Goal: Find specific page/section: Find specific page/section

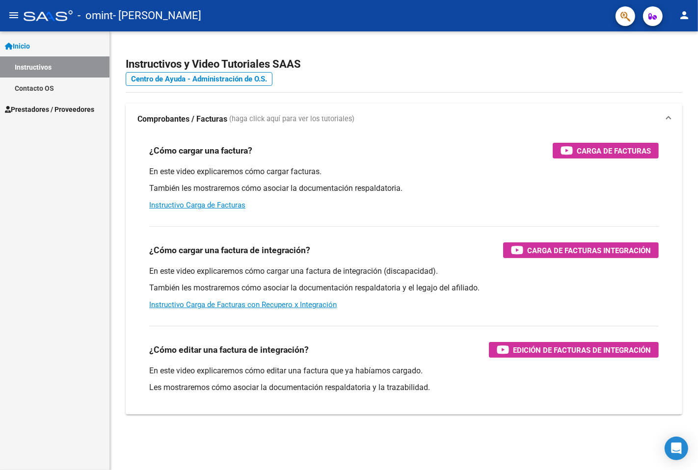
click at [30, 43] on span "Inicio" at bounding box center [17, 46] width 25 height 11
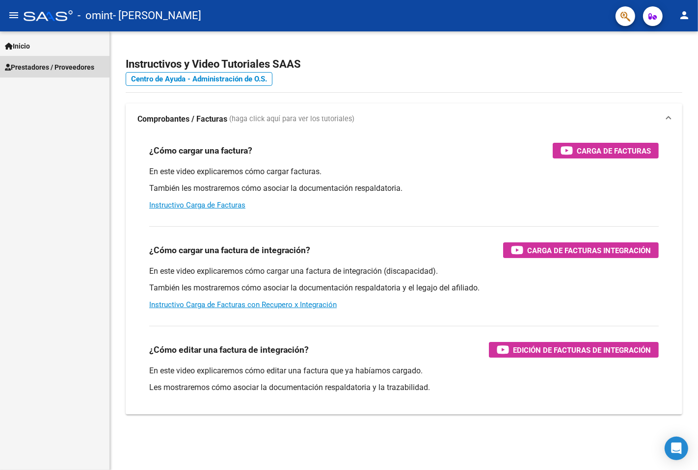
click at [36, 62] on span "Prestadores / Proveedores" at bounding box center [49, 67] width 89 height 11
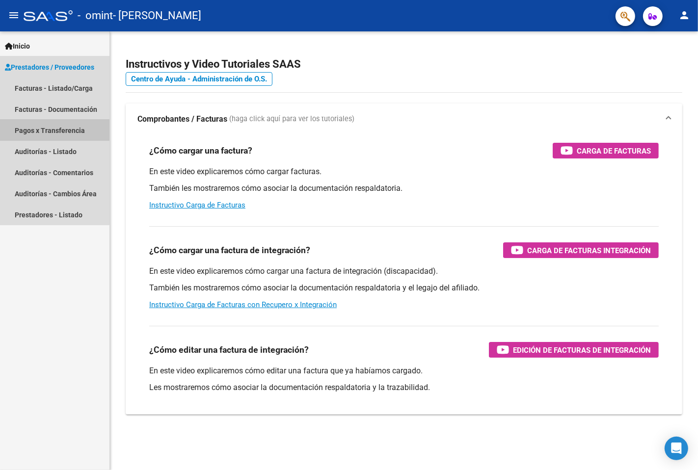
click at [47, 130] on link "Pagos x Transferencia" at bounding box center [54, 130] width 109 height 21
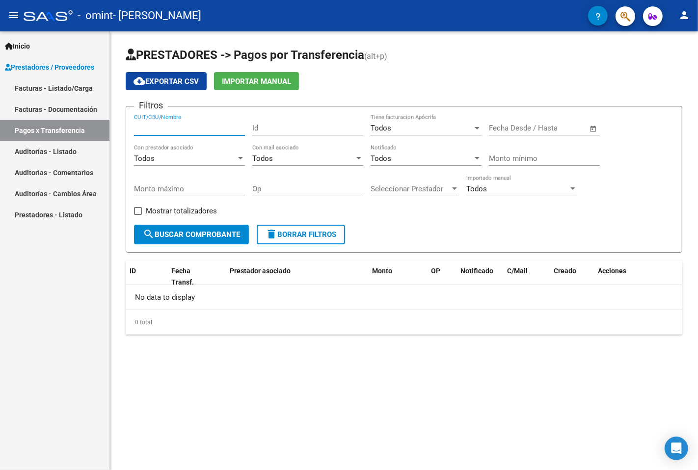
click at [200, 128] on input "CUIT/CBU/Nombre" at bounding box center [189, 128] width 111 height 9
type input "m"
type input "27135691874"
click at [222, 230] on span "search Buscar Comprobante" at bounding box center [191, 234] width 97 height 9
click at [269, 351] on mat-sidenav-content "PRESTADORES -> Pagos por Transferencia (alt+p) cloud_download Exportar CSV Impo…" at bounding box center [404, 250] width 588 height 439
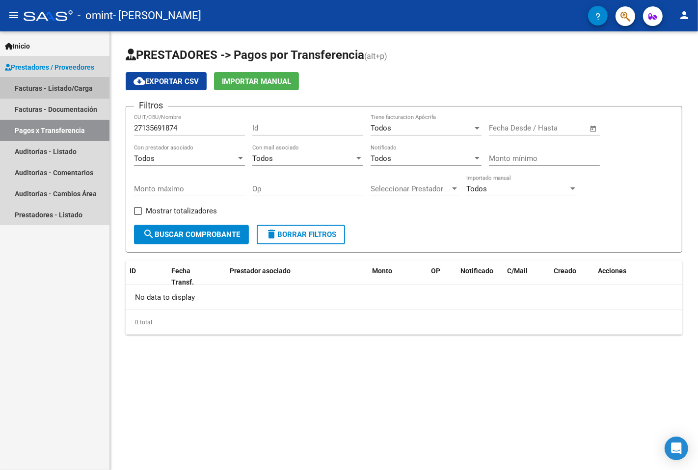
click at [70, 86] on link "Facturas - Listado/Carga" at bounding box center [54, 88] width 109 height 21
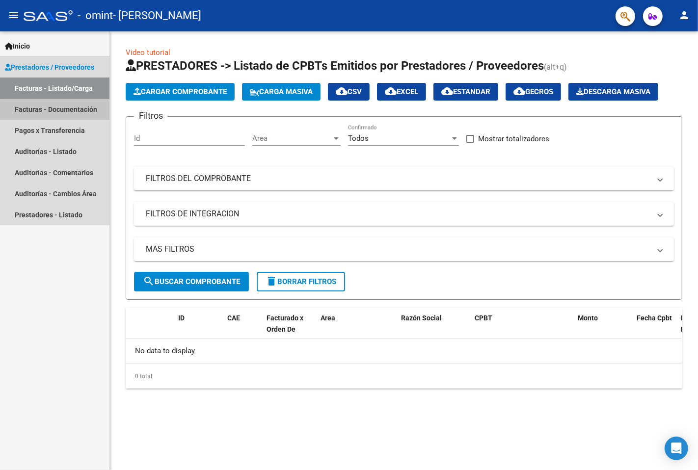
click at [77, 108] on link "Facturas - Documentación" at bounding box center [54, 109] width 109 height 21
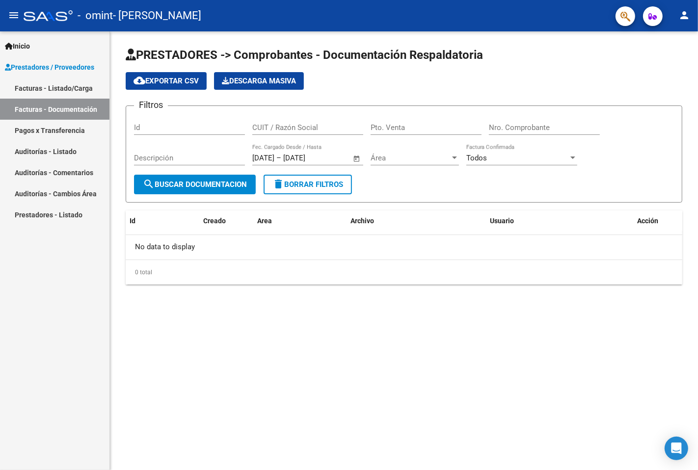
click at [57, 152] on link "Auditorías - Listado" at bounding box center [54, 151] width 109 height 21
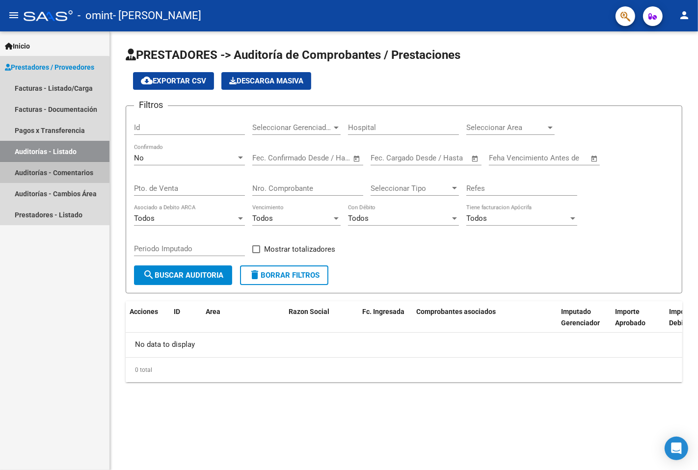
click at [52, 172] on link "Auditorías - Comentarios" at bounding box center [54, 172] width 109 height 21
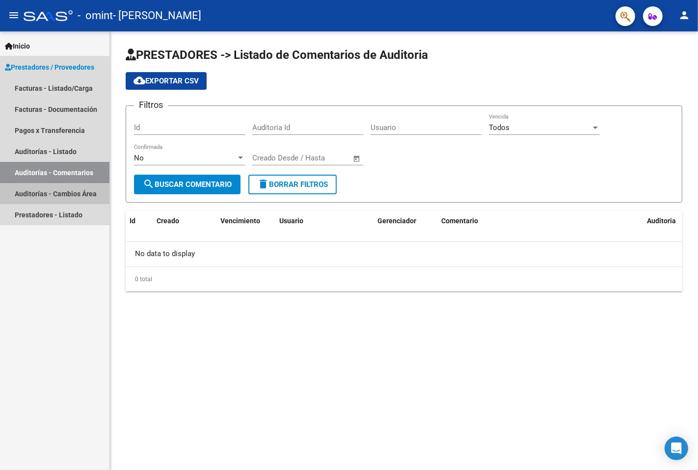
click at [49, 193] on link "Auditorías - Cambios Área" at bounding box center [54, 193] width 109 height 21
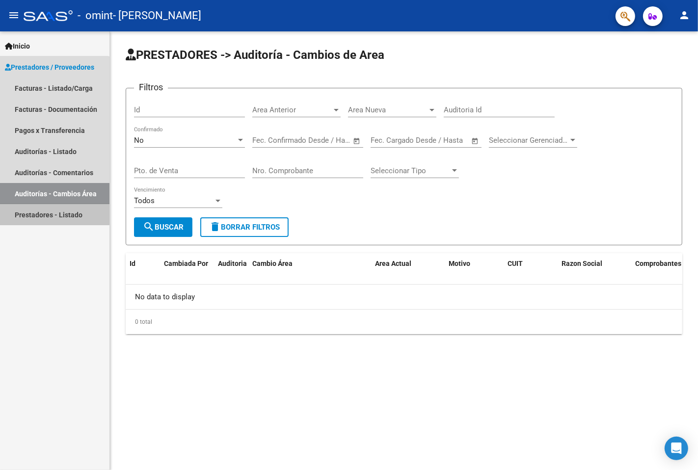
click at [36, 213] on link "Prestadores - Listado" at bounding box center [54, 214] width 109 height 21
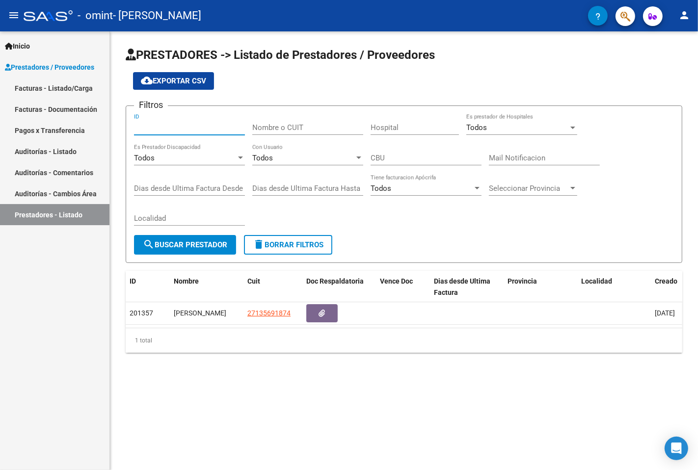
click at [169, 128] on input "ID" at bounding box center [189, 127] width 111 height 9
click at [288, 129] on input "Nombre o CUIT" at bounding box center [307, 127] width 111 height 9
type input "27135691874"
click at [574, 126] on div at bounding box center [572, 128] width 9 height 8
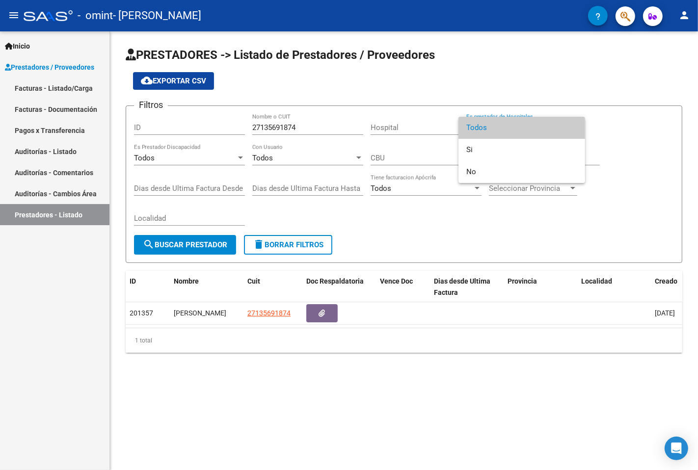
click at [574, 126] on span "Todos" at bounding box center [521, 128] width 111 height 22
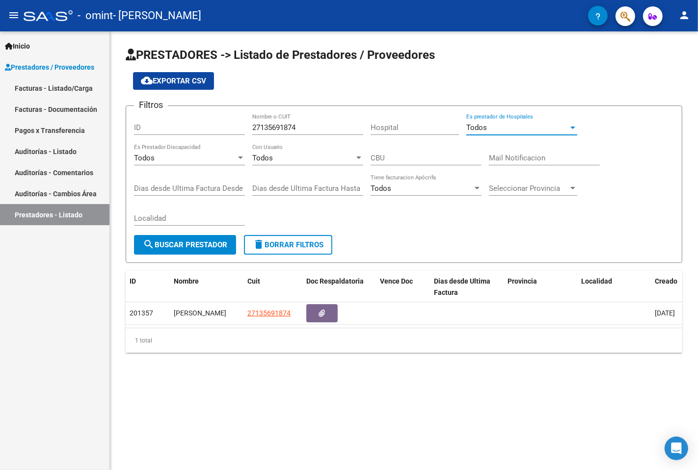
click at [572, 126] on div at bounding box center [572, 128] width 9 height 8
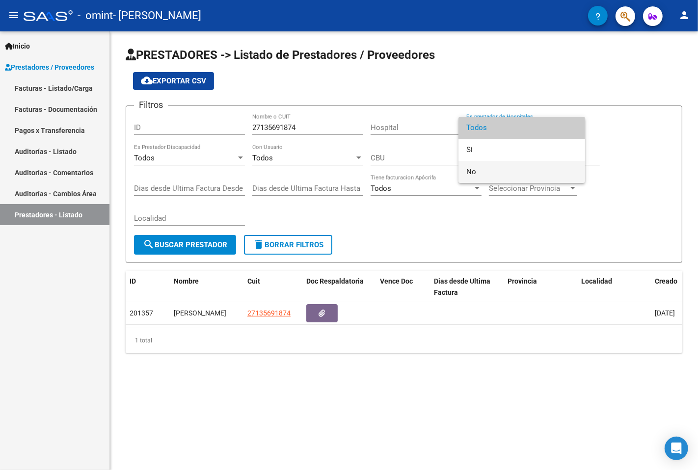
click at [474, 169] on span "No" at bounding box center [521, 172] width 111 height 22
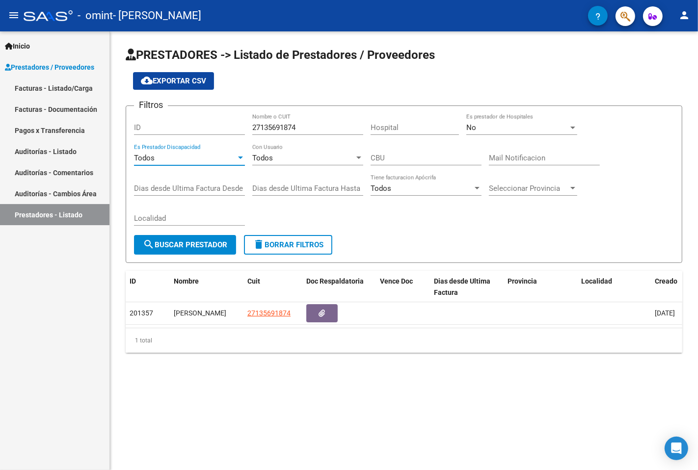
click at [242, 156] on div at bounding box center [240, 158] width 9 height 8
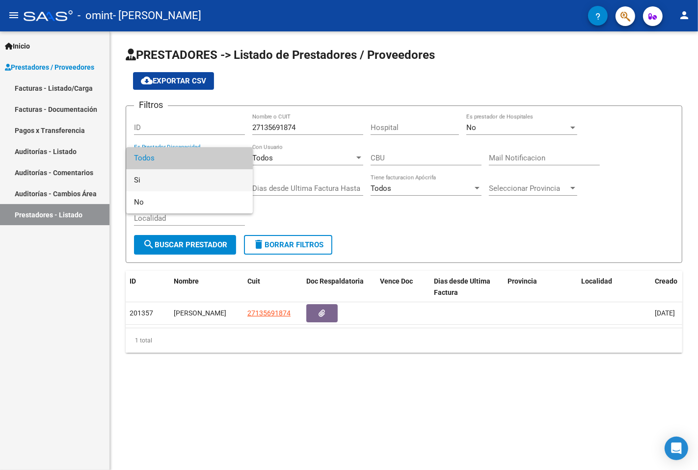
click at [143, 178] on span "Si" at bounding box center [189, 180] width 111 height 22
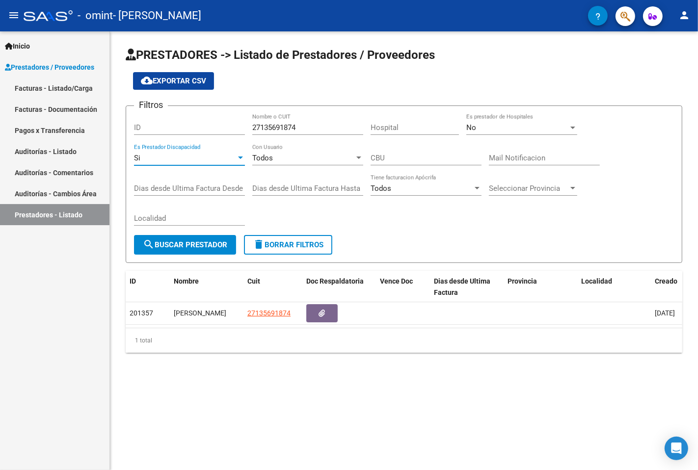
click at [358, 158] on div at bounding box center [358, 158] width 5 height 2
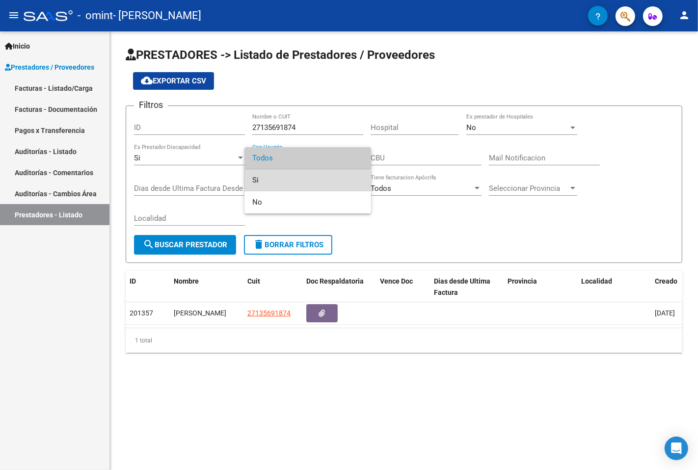
click at [306, 182] on span "Si" at bounding box center [307, 180] width 111 height 22
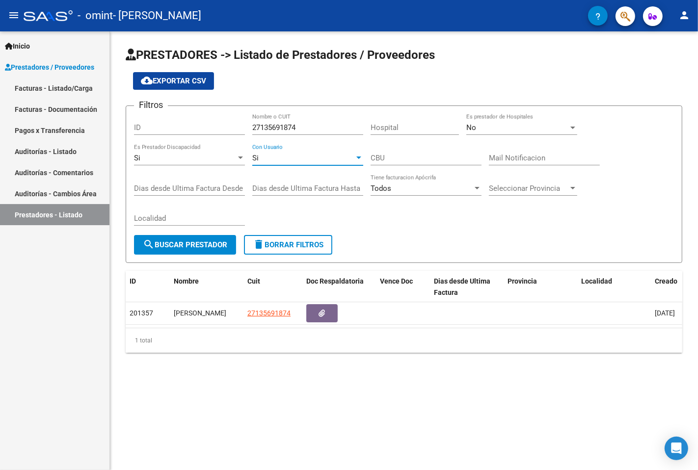
click at [193, 244] on span "search Buscar Prestador" at bounding box center [185, 245] width 84 height 9
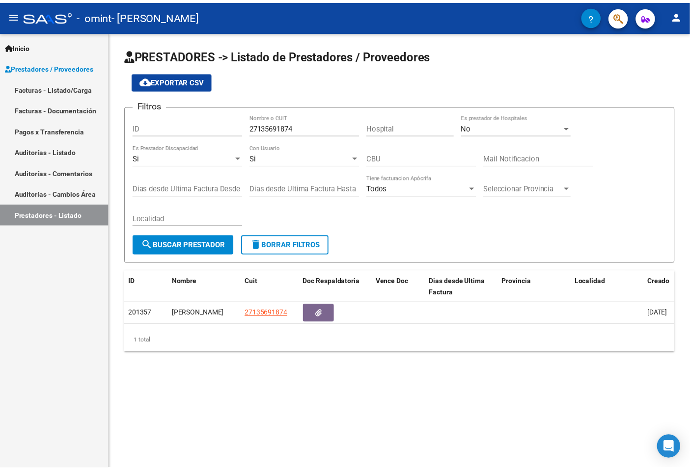
scroll to position [0, 22]
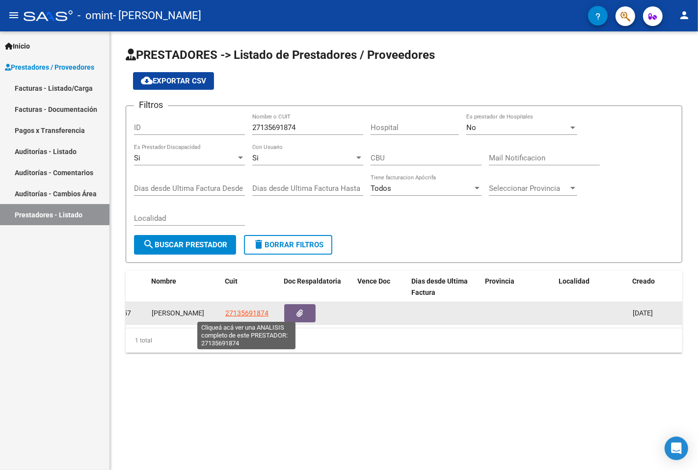
click at [249, 314] on span "27135691874" at bounding box center [246, 313] width 43 height 8
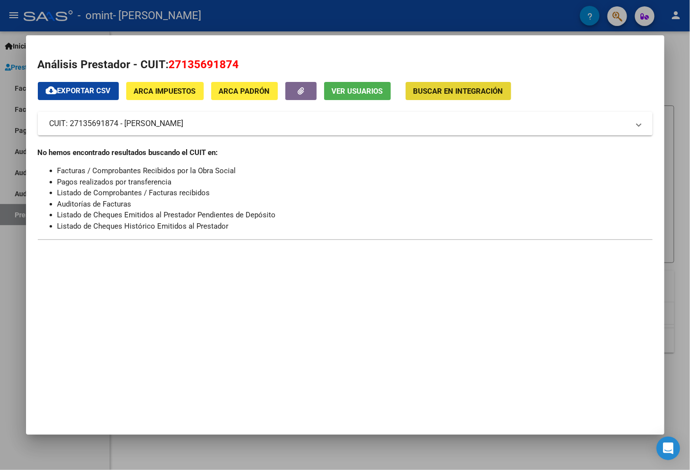
click at [464, 90] on span "Buscar en Integración" at bounding box center [458, 91] width 90 height 9
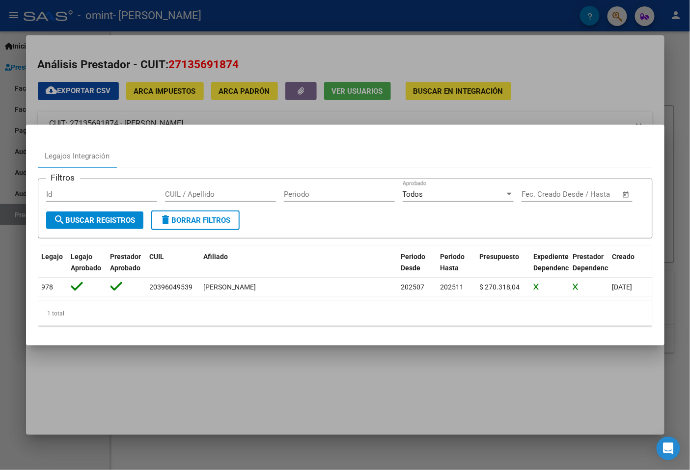
click at [565, 324] on div "1 total" at bounding box center [345, 313] width 615 height 25
click at [556, 67] on div at bounding box center [345, 235] width 690 height 470
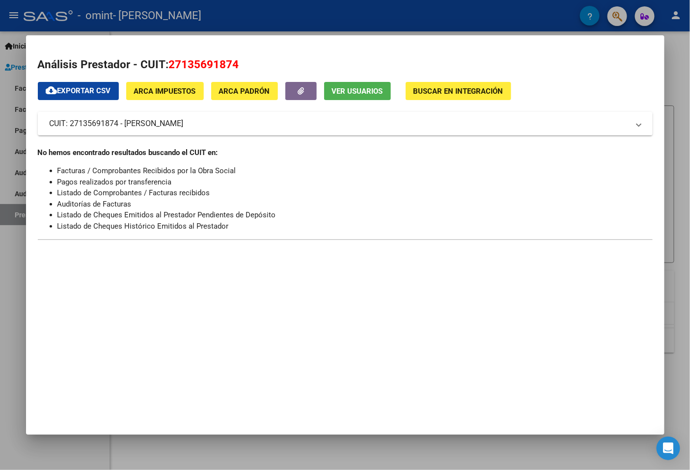
click at [73, 91] on span "cloud_download Exportar CSV" at bounding box center [78, 90] width 65 height 9
click at [365, 87] on span "Ver Usuarios" at bounding box center [357, 91] width 51 height 9
